Goal: Check status: Check status

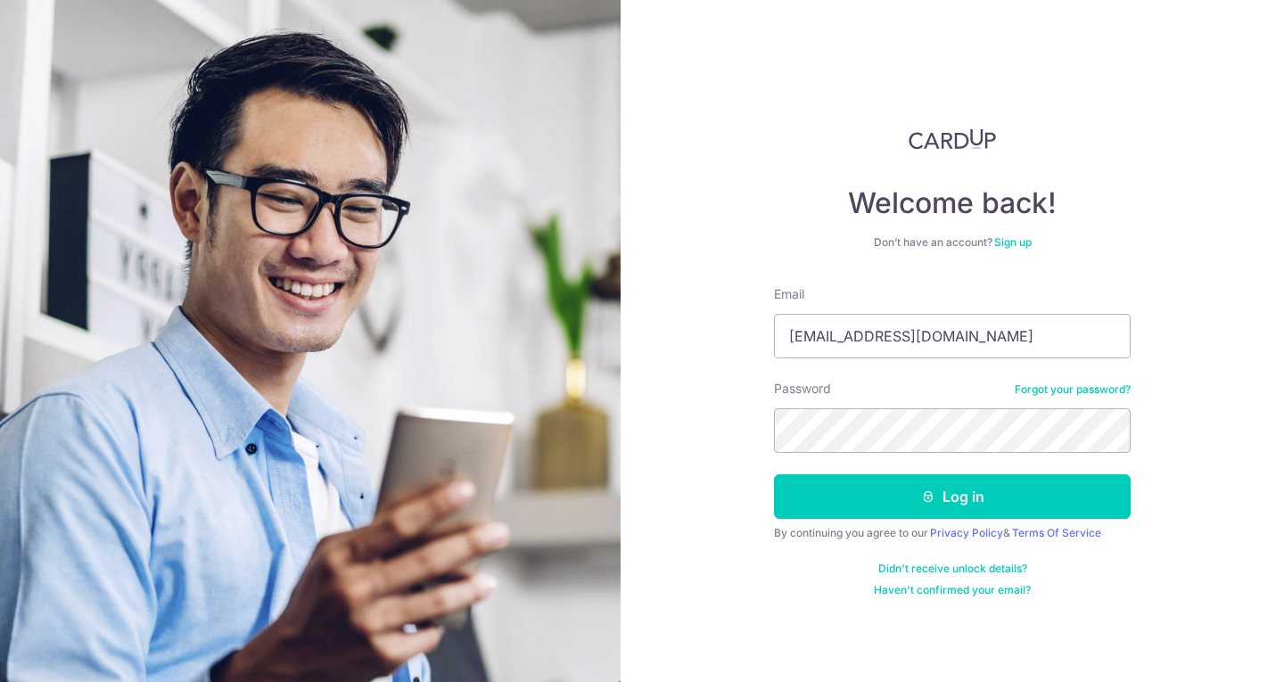
type input "[EMAIL_ADDRESS][DOMAIN_NAME]"
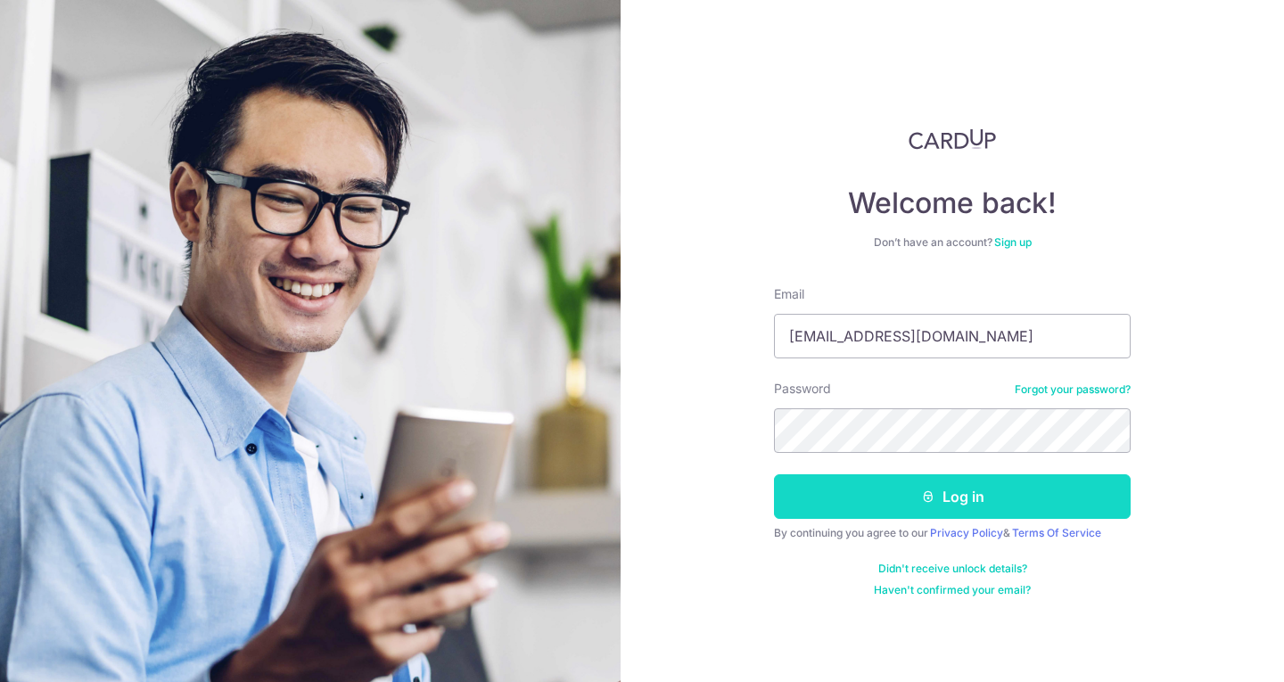
click at [943, 487] on button "Log in" at bounding box center [952, 496] width 357 height 45
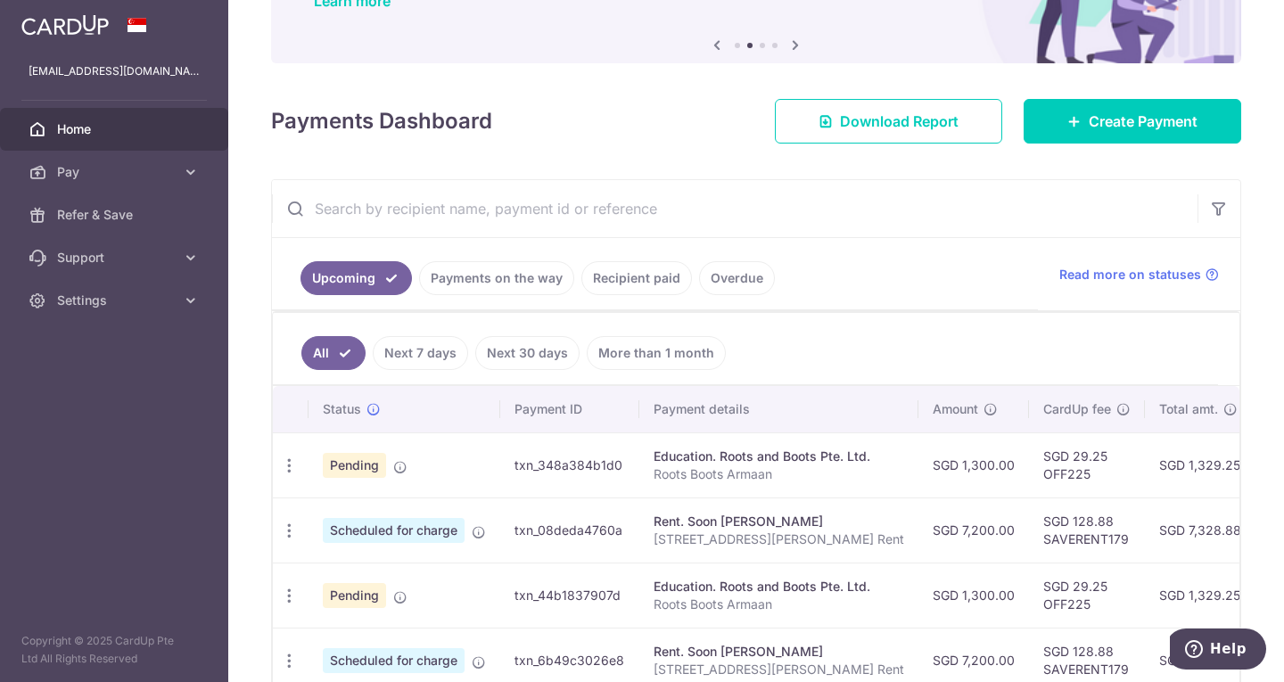
scroll to position [155, 0]
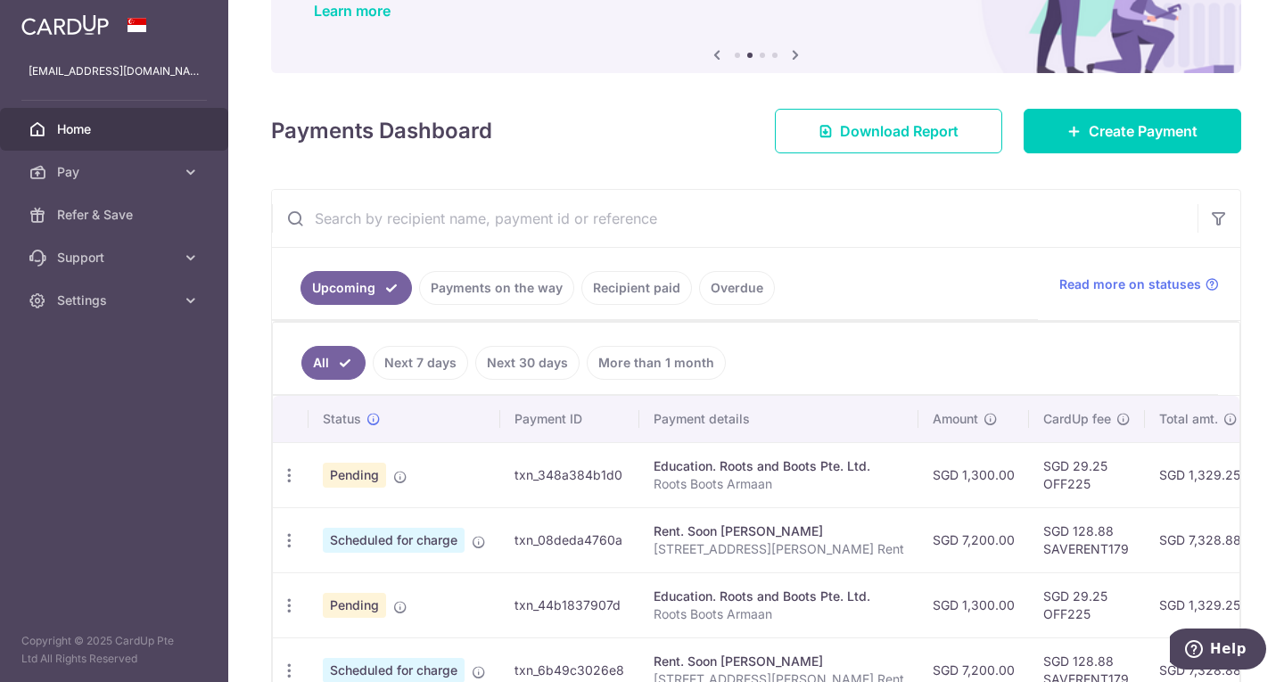
click at [743, 213] on input "text" at bounding box center [734, 218] width 925 height 57
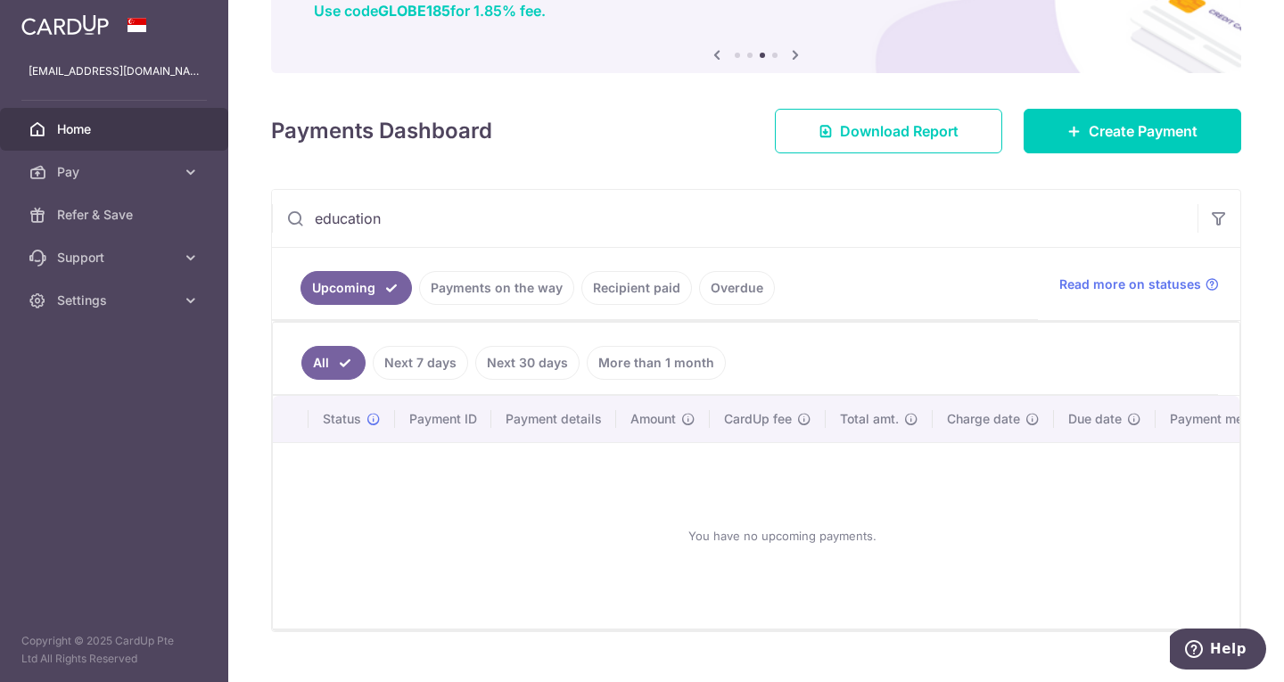
type input "education"
click at [625, 293] on link "Recipient paid" at bounding box center [636, 288] width 111 height 34
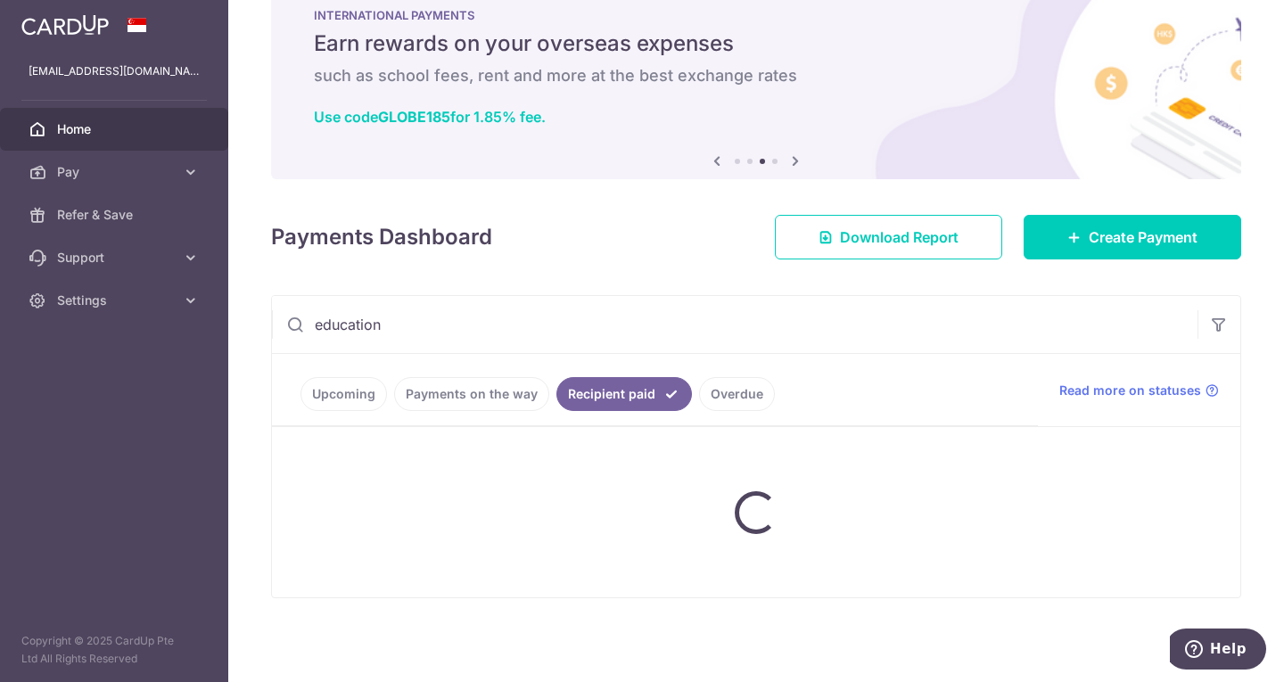
scroll to position [122, 0]
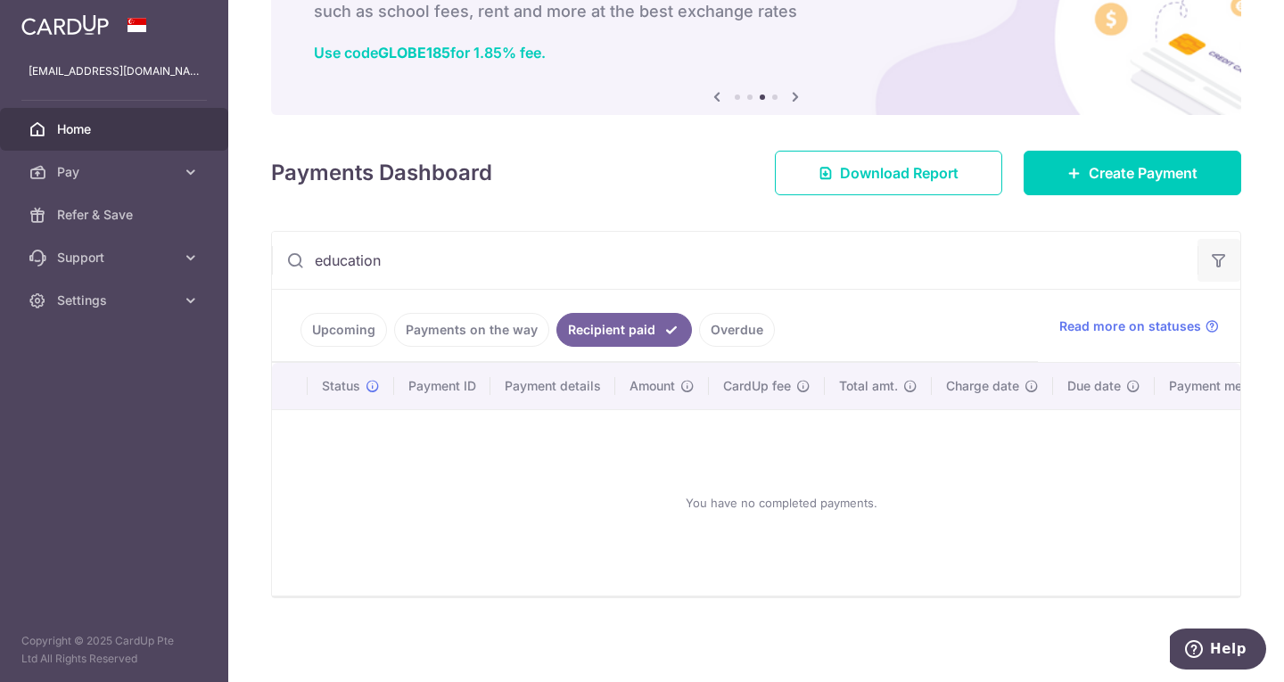
click at [1219, 253] on button "button" at bounding box center [1218, 260] width 43 height 43
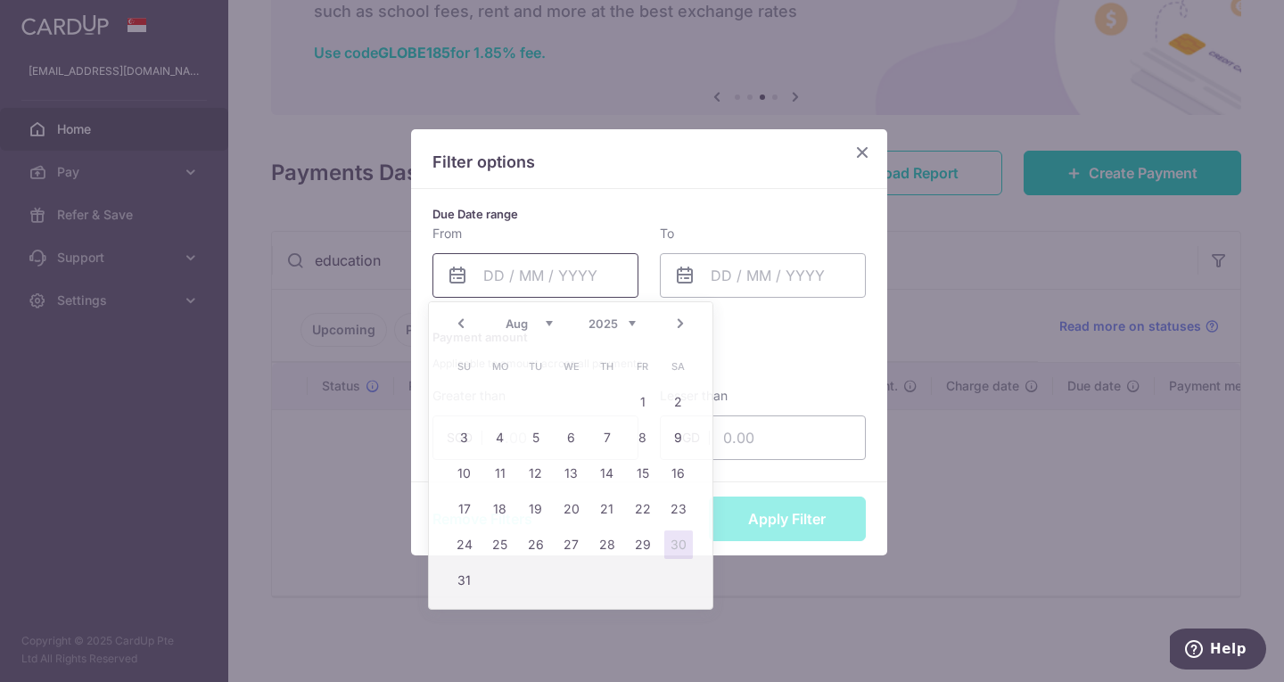
click at [543, 273] on input "text" at bounding box center [535, 275] width 206 height 45
click at [521, 330] on select "Jan Feb Mar Apr May Jun Jul Aug Sep Oct Nov Dec" at bounding box center [528, 323] width 47 height 14
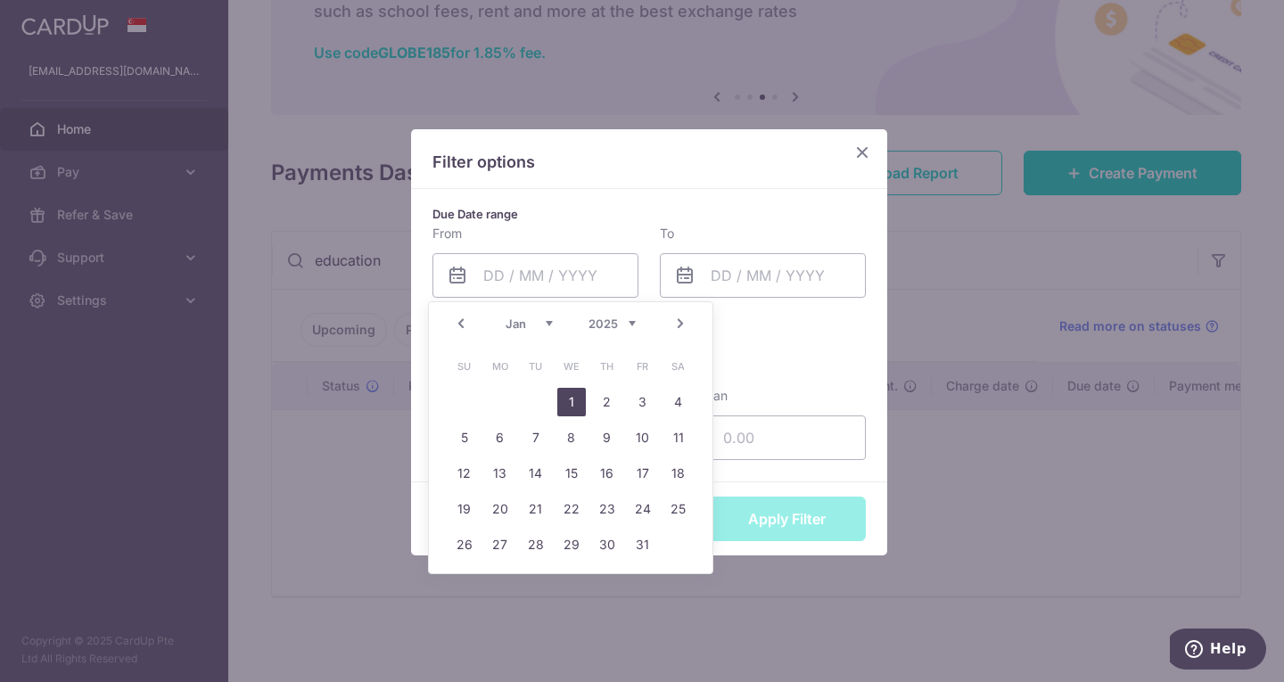
click at [579, 403] on link "1" at bounding box center [571, 402] width 29 height 29
type input "01/01/2025"
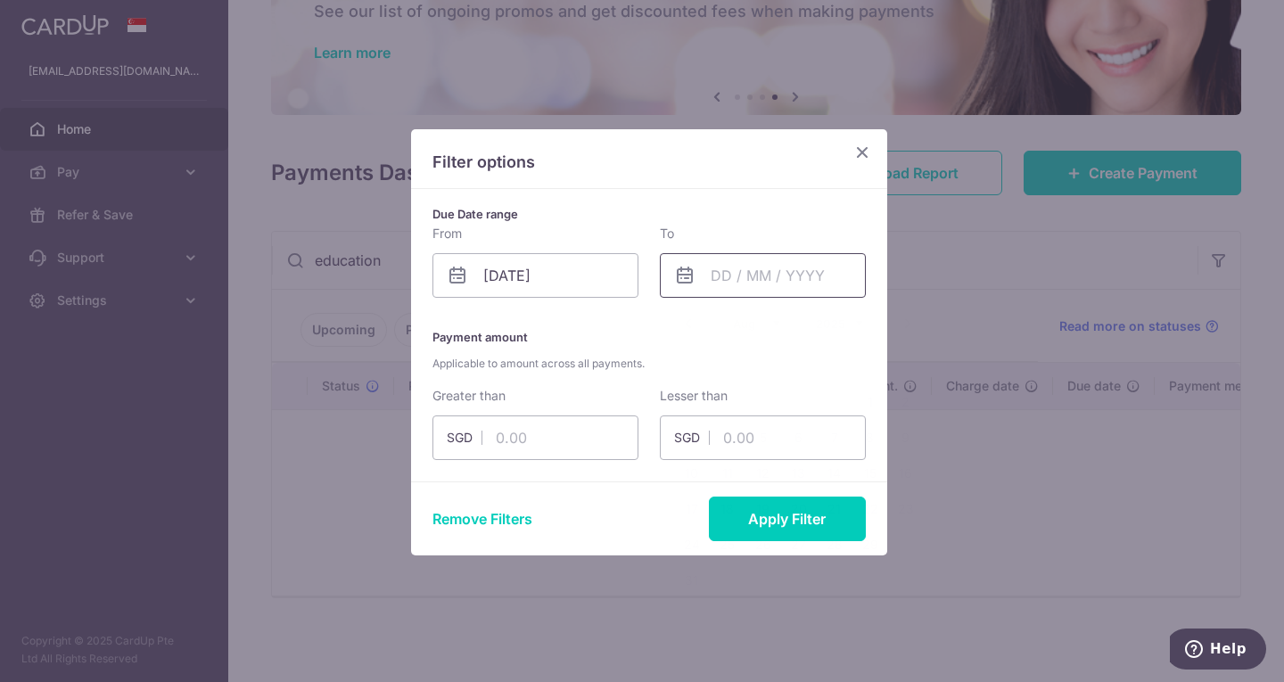
click at [749, 287] on input "text" at bounding box center [763, 275] width 206 height 45
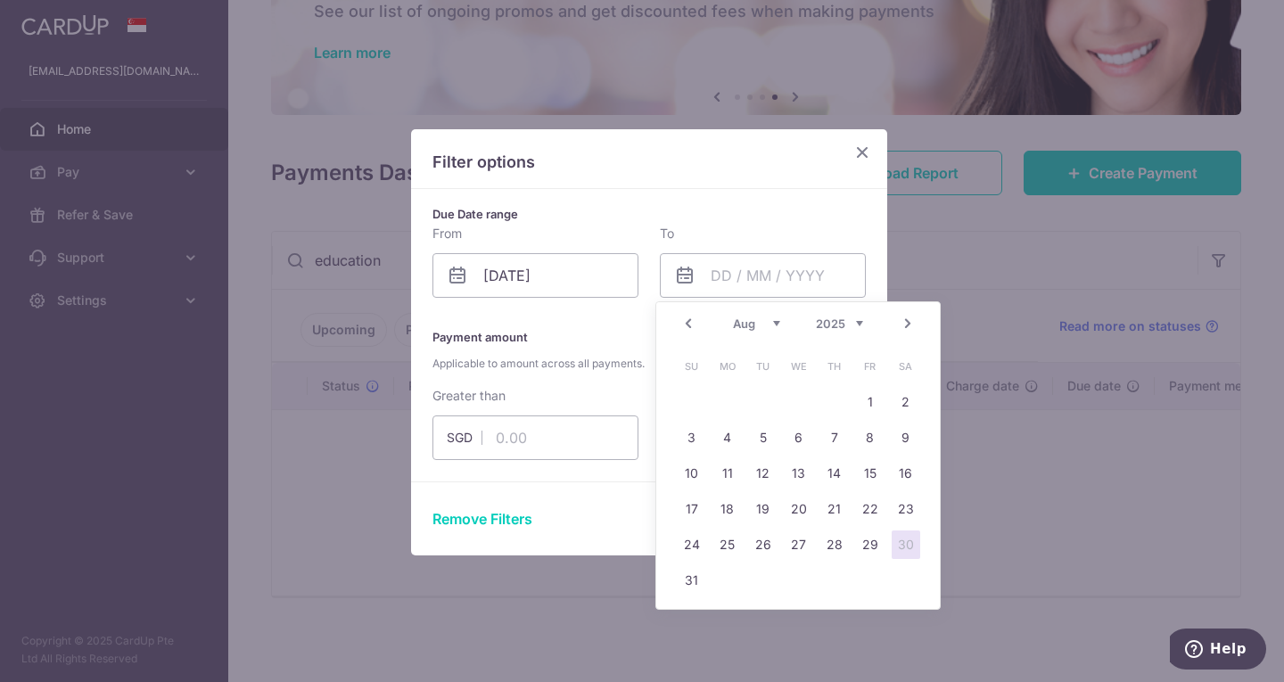
click at [739, 316] on select "Jan Feb Mar Apr May Jun Jul Aug Sep Oct Nov Dec" at bounding box center [756, 323] width 47 height 14
click at [733, 316] on select "Jan Feb Mar Apr May Jun Jul Aug Sep Oct Nov Dec" at bounding box center [756, 323] width 47 height 14
click at [753, 507] on link "19" at bounding box center [763, 509] width 29 height 29
type input "19/08/2025"
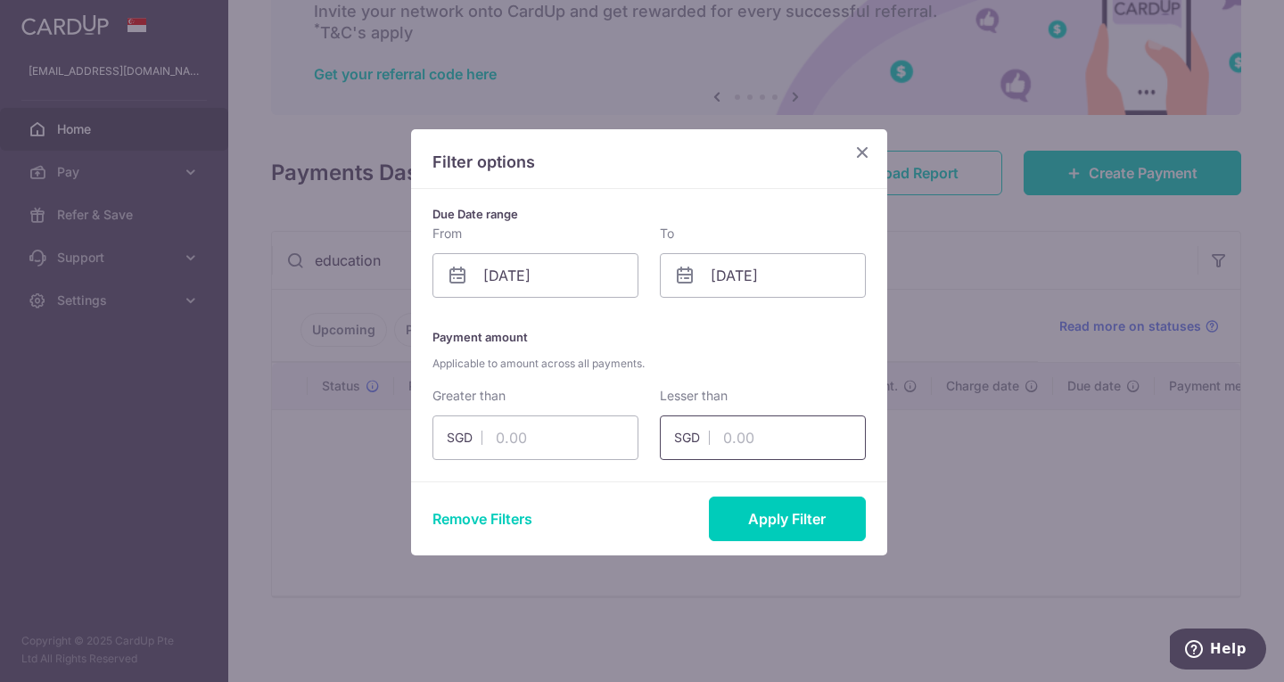
click at [754, 433] on input "text" at bounding box center [763, 437] width 206 height 45
type input "1"
type input "1100"
click at [538, 453] on input "text" at bounding box center [535, 437] width 206 height 45
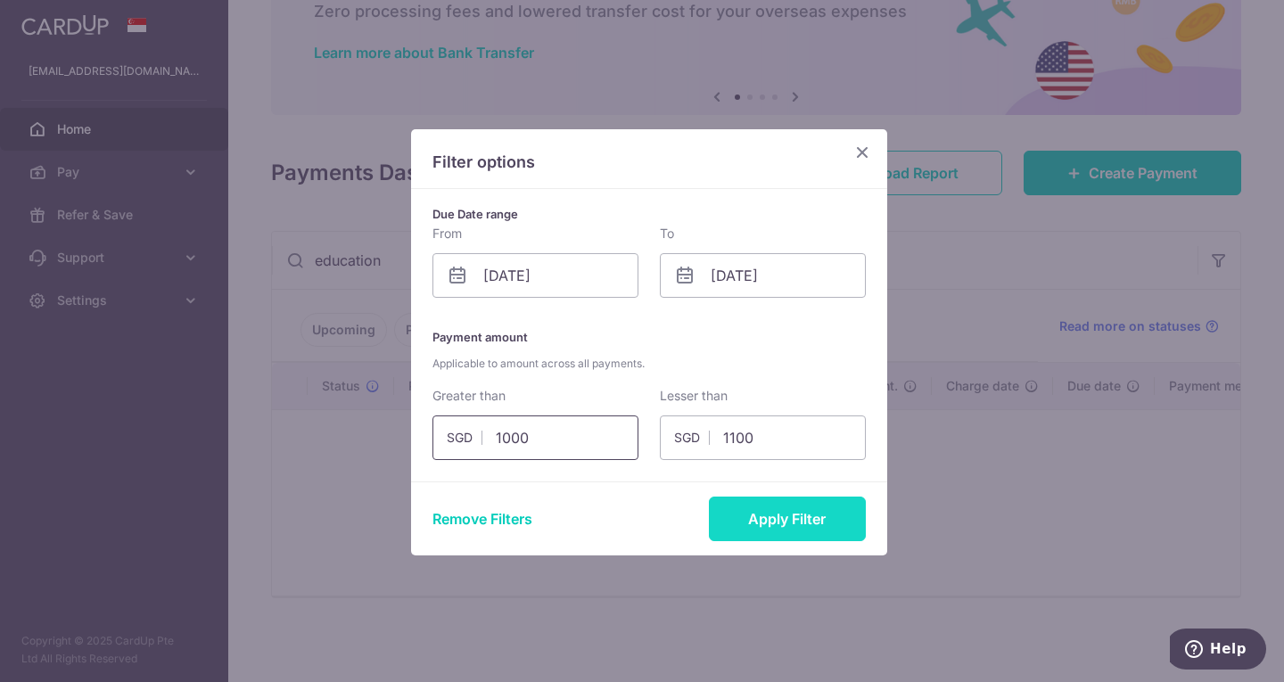
type input "1000"
click at [750, 538] on button "Apply Filter" at bounding box center [787, 519] width 157 height 45
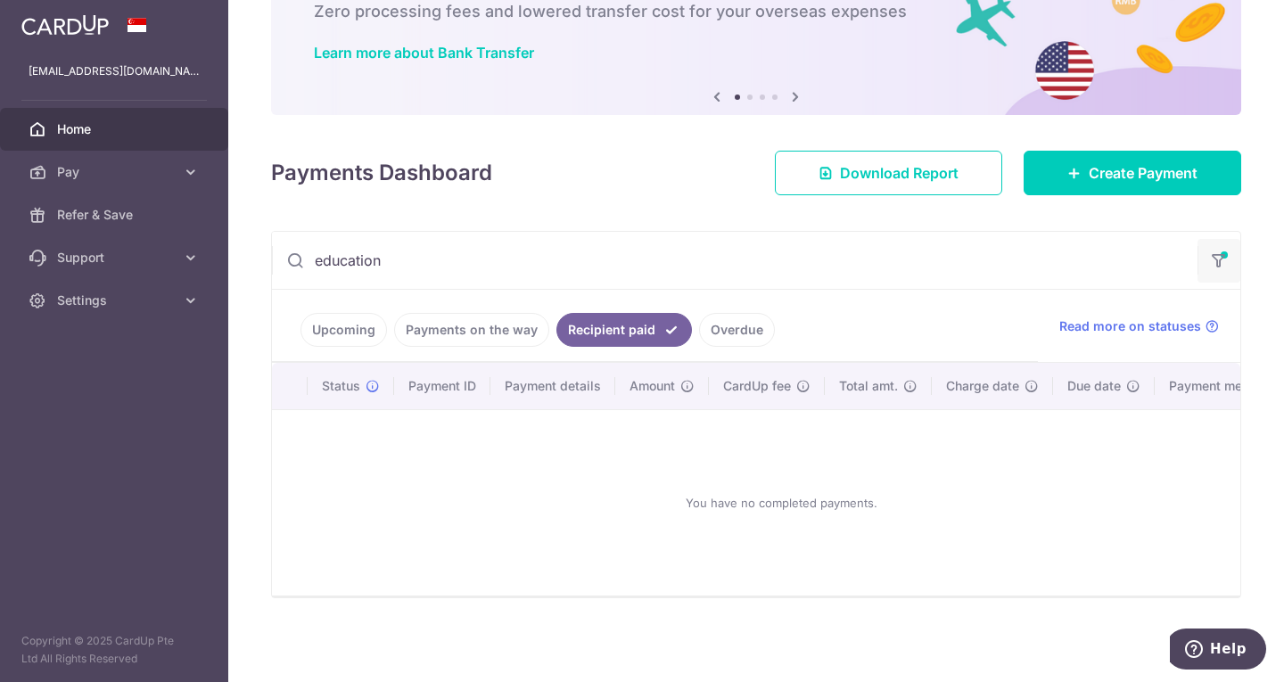
click at [1214, 239] on button "button" at bounding box center [1218, 261] width 43 height 44
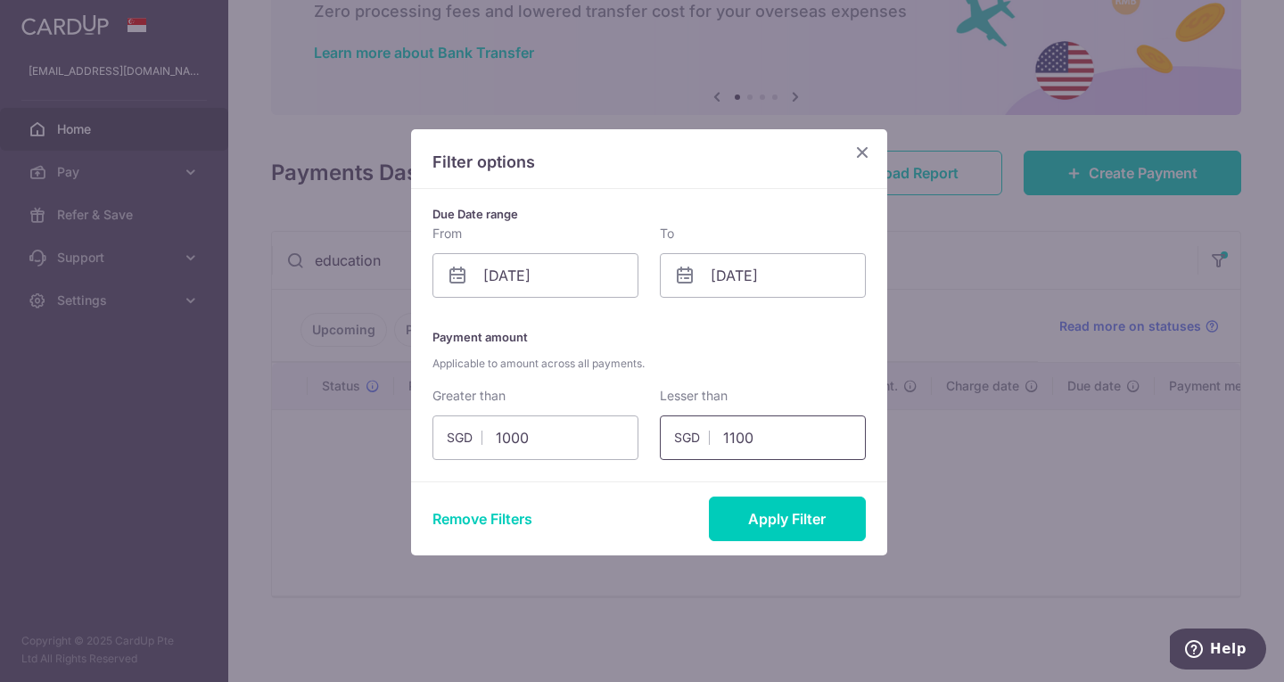
click at [801, 446] on input "1100" at bounding box center [763, 437] width 206 height 45
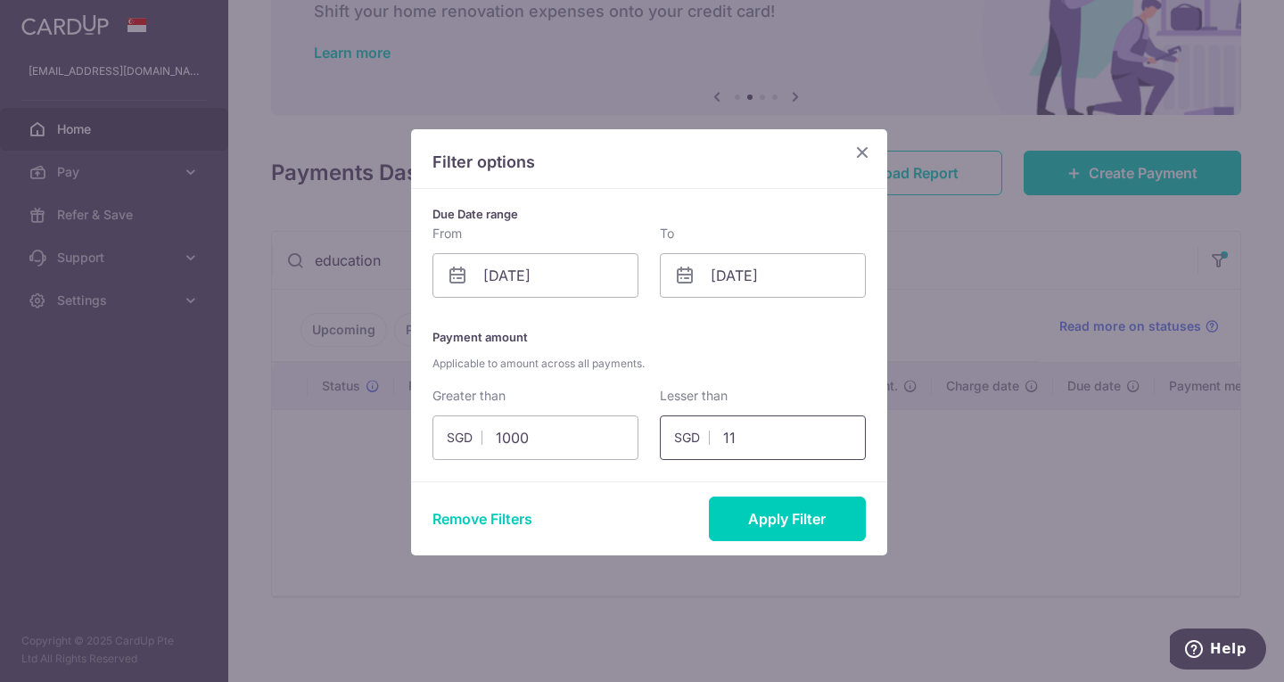
type input "1"
click at [793, 519] on button "Apply Filter" at bounding box center [787, 519] width 157 height 45
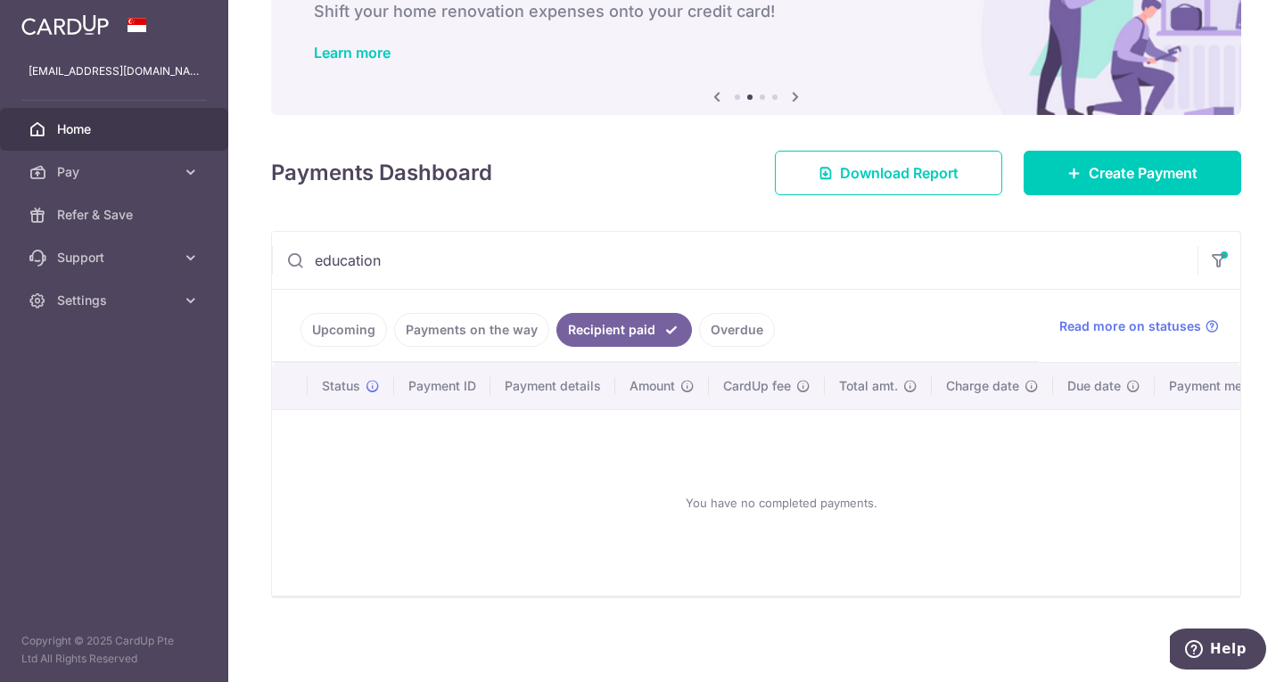
click at [493, 257] on input "education" at bounding box center [734, 260] width 925 height 57
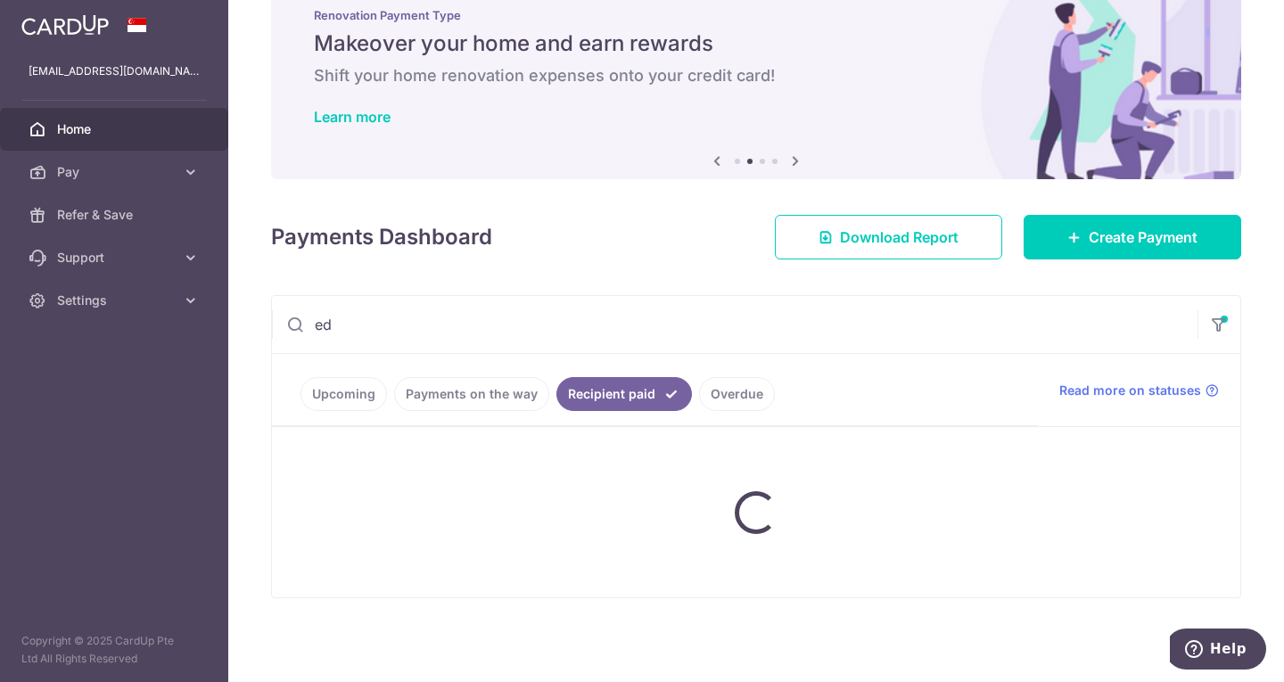
type input "e"
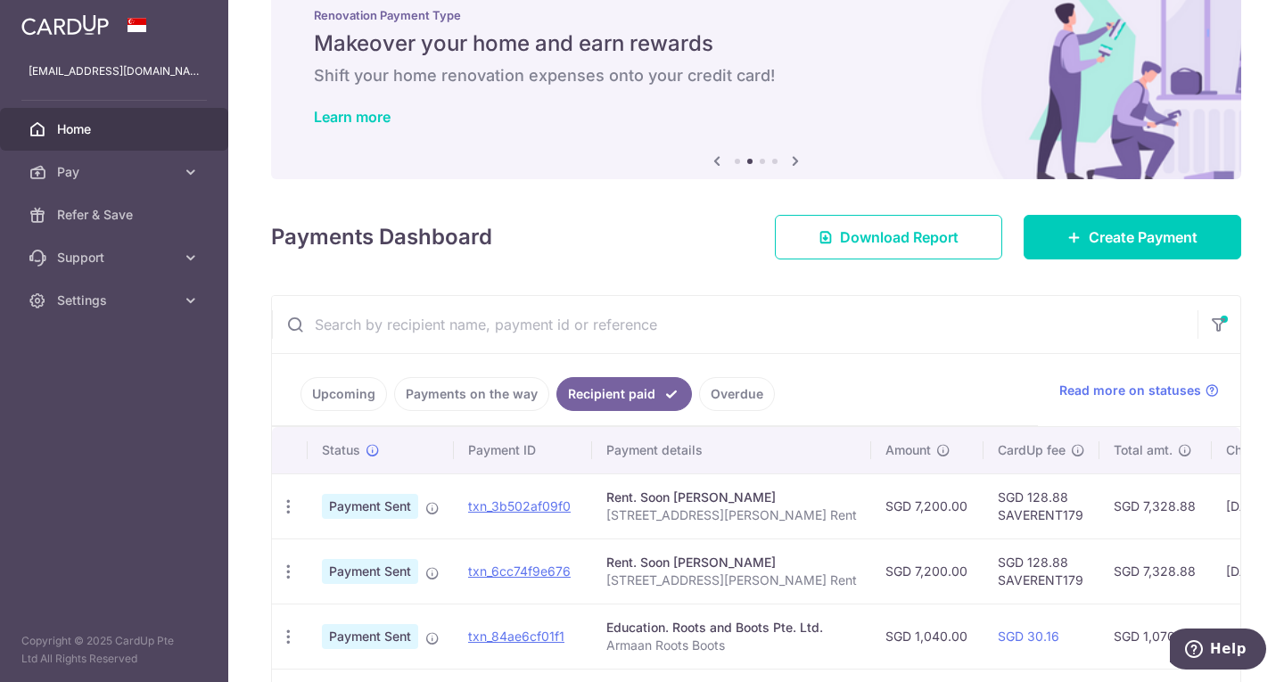
scroll to position [122, 0]
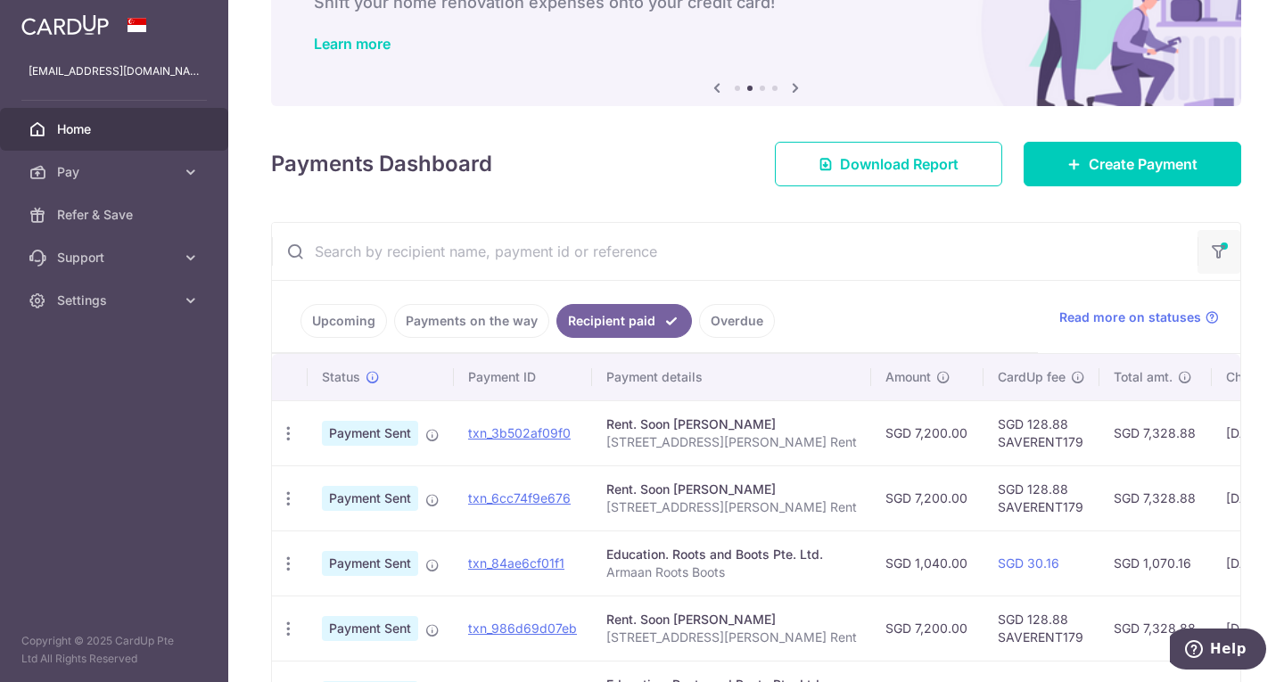
click at [1211, 242] on icon "button" at bounding box center [1219, 245] width 18 height 7
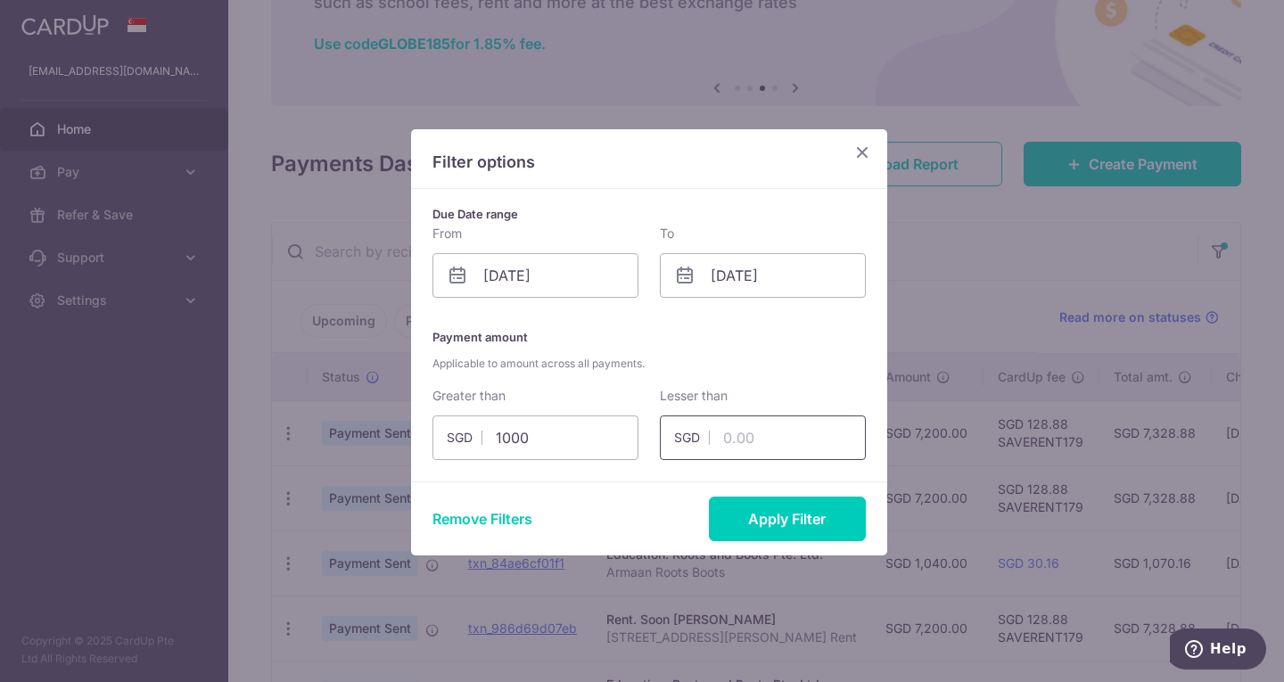
click at [767, 433] on input "text" at bounding box center [763, 437] width 206 height 45
type input "1100"
click at [751, 515] on button "Apply Filter" at bounding box center [787, 519] width 157 height 45
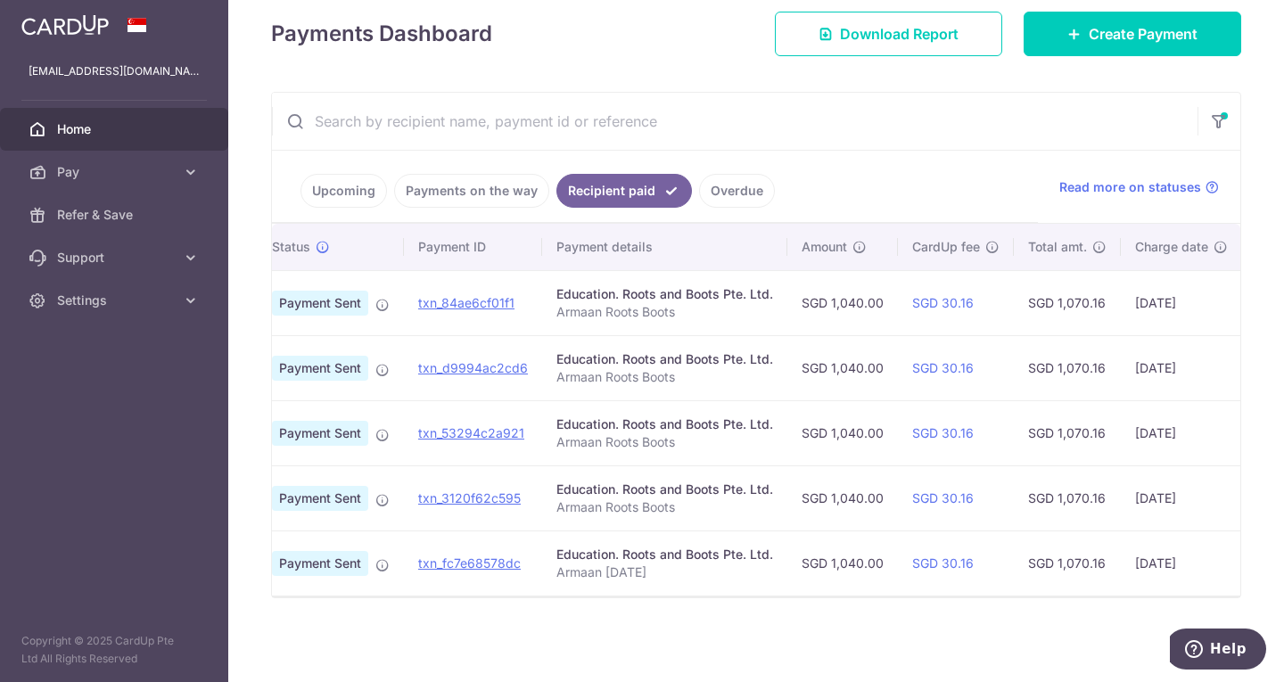
scroll to position [0, 51]
click at [448, 295] on link "txn_84ae6cf01f1" at bounding box center [465, 302] width 96 height 15
